Goal: Find specific fact

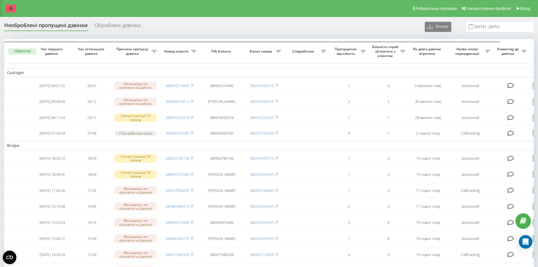
click at [5, 9] on div "Реферальна програма Налаштування профілю Вихід" at bounding box center [269, 8] width 538 height 17
click at [10, 7] on icon at bounding box center [10, 9] width 3 height 4
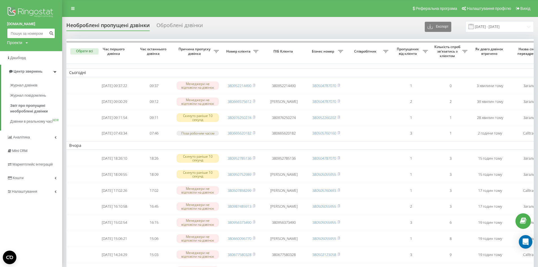
click at [22, 36] on input at bounding box center [31, 33] width 48 height 10
paste input "380992+11"
type input "380992+11"
drag, startPoint x: 41, startPoint y: 34, endPoint x: 0, endPoint y: 34, distance: 40.7
click at [0, 34] on div "[DOMAIN_NAME] 380992+11 Проекти [DOMAIN_NAME]" at bounding box center [31, 25] width 62 height 51
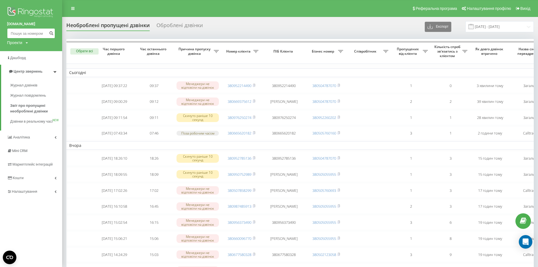
click at [24, 28] on input at bounding box center [31, 33] width 48 height 10
paste input
click at [30, 34] on input at bounding box center [31, 33] width 48 height 10
